Goal: Transaction & Acquisition: Book appointment/travel/reservation

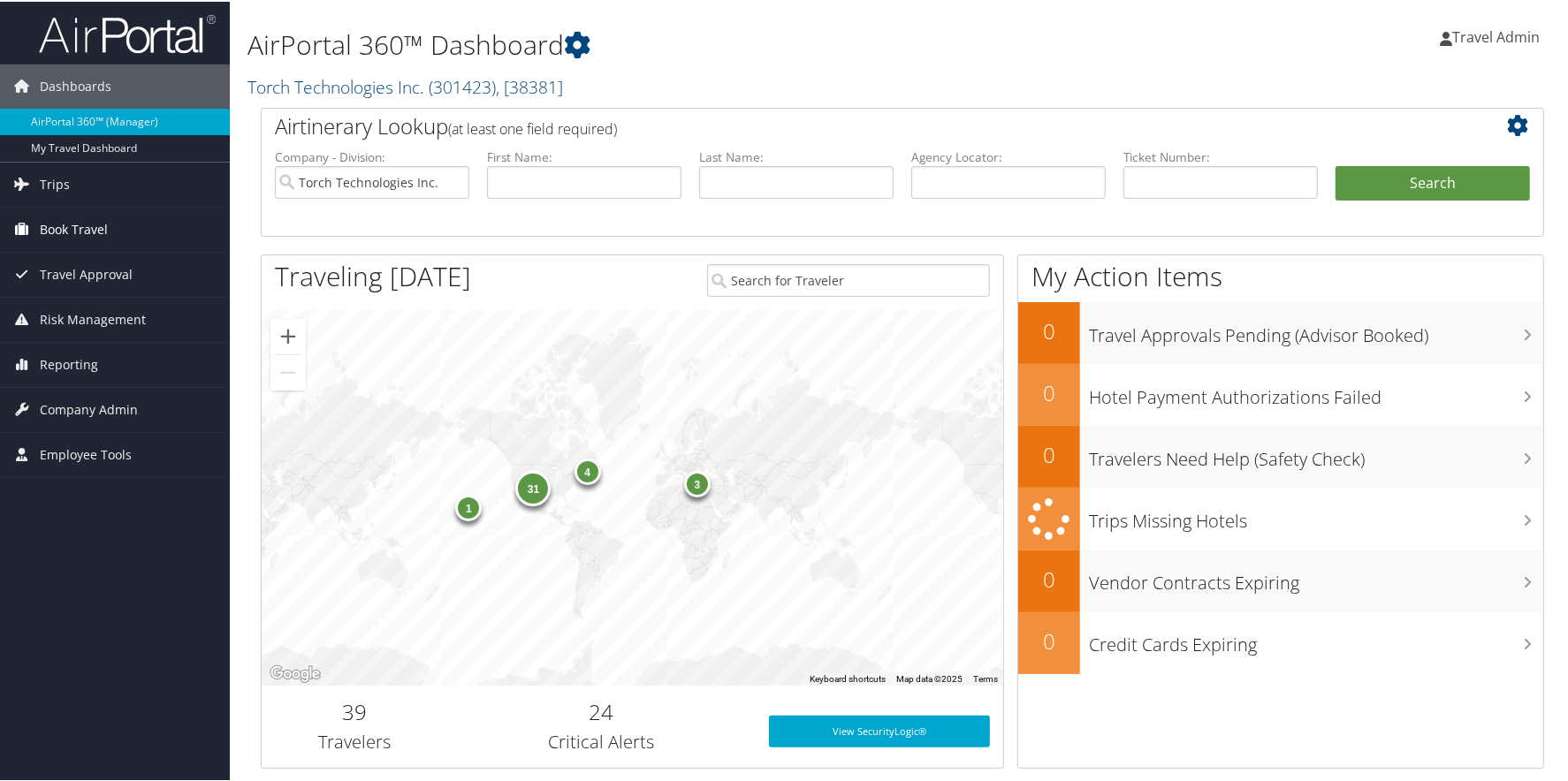
drag, startPoint x: 90, startPoint y: 215, endPoint x: 93, endPoint y: 225, distance: 10.4
click at [90, 215] on span "Book Travel" at bounding box center [73, 227] width 68 height 44
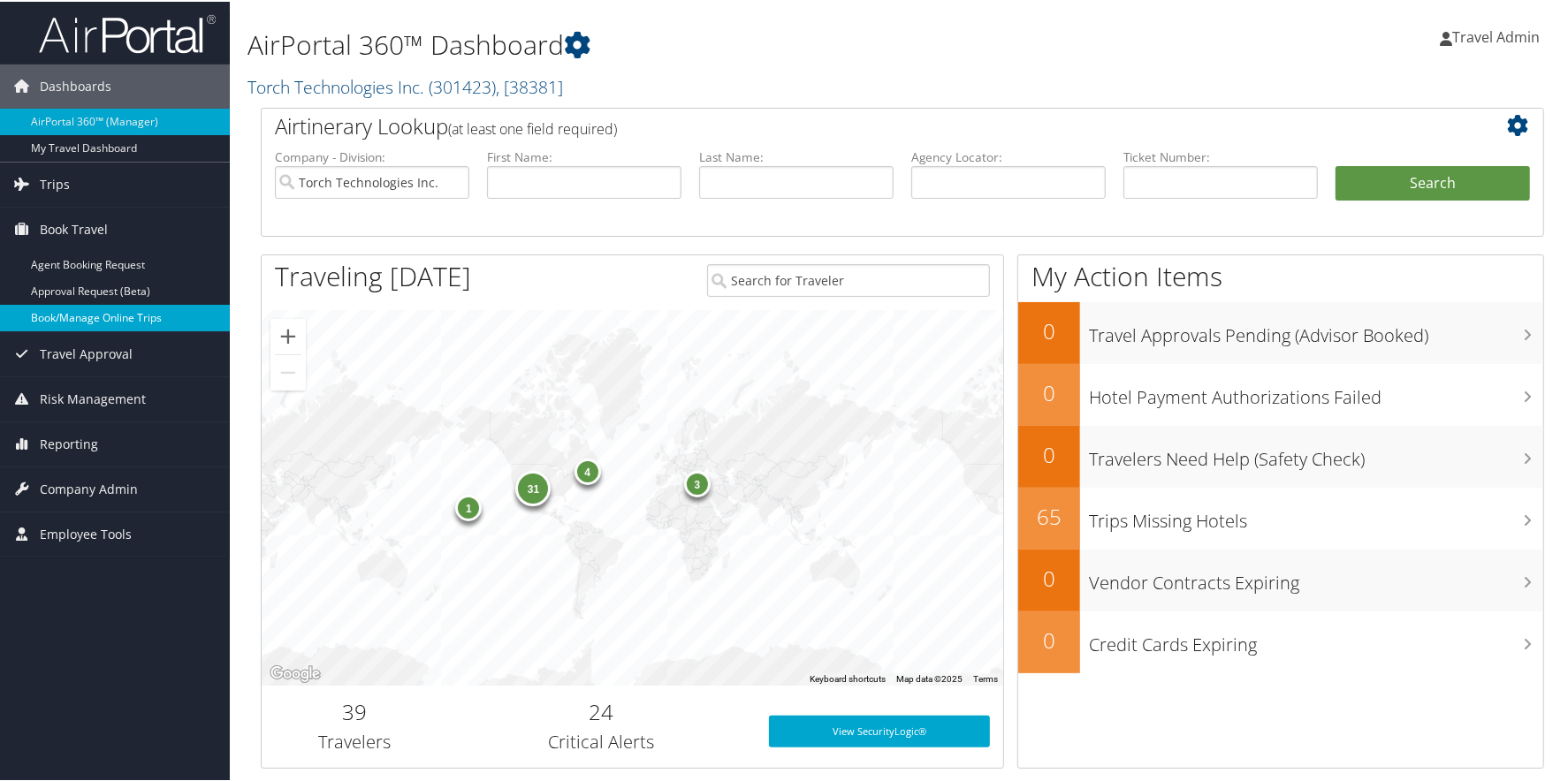
click at [96, 314] on link "Book/Manage Online Trips" at bounding box center [115, 316] width 230 height 26
